Goal: Information Seeking & Learning: Learn about a topic

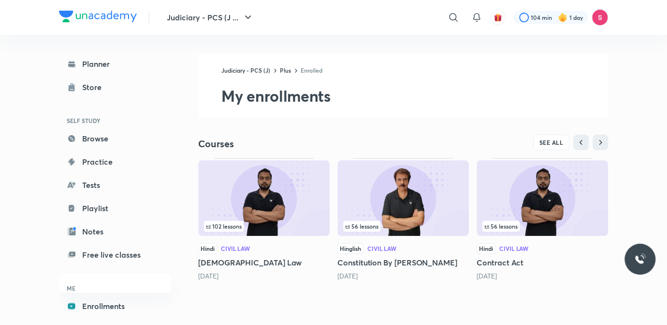
drag, startPoint x: 0, startPoint y: 0, endPoint x: 222, endPoint y: 196, distance: 296.0
click at [222, 196] on img at bounding box center [264, 197] width 132 height 75
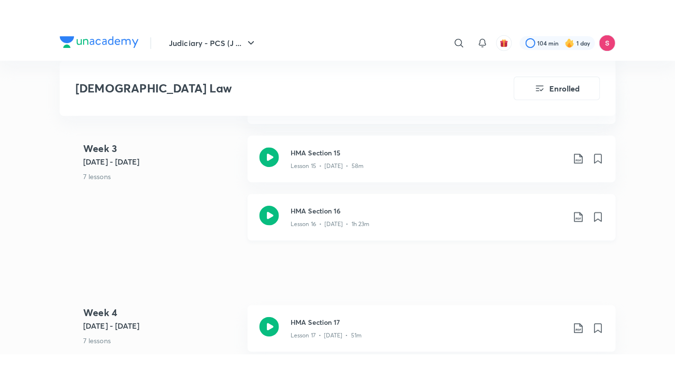
scroll to position [1459, 0]
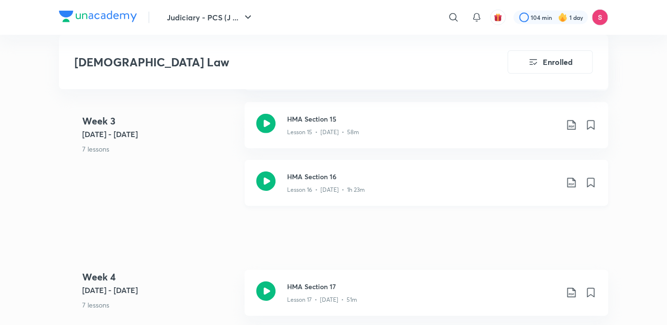
click at [345, 185] on p "Lesson 16 • [DATE] • 1h 23m" at bounding box center [326, 189] width 78 height 9
